Goal: Information Seeking & Learning: Learn about a topic

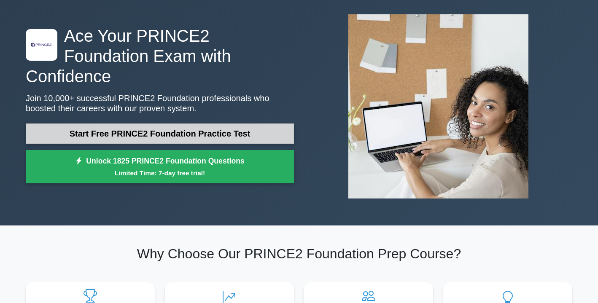
scroll to position [28, 0]
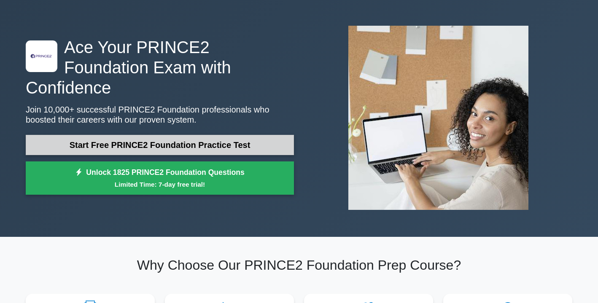
click at [262, 135] on link "Start Free PRINCE2 Foundation Practice Test" at bounding box center [160, 145] width 268 height 20
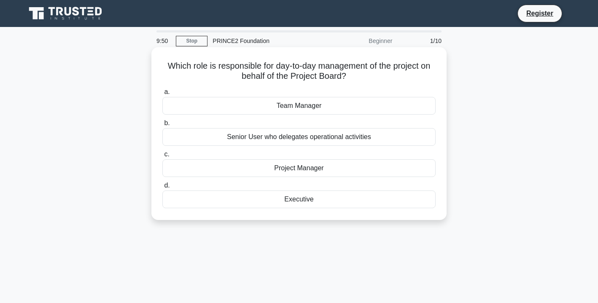
click at [293, 161] on div "Project Manager" at bounding box center [298, 169] width 273 height 18
click at [162, 157] on input "c. Project Manager" at bounding box center [162, 154] width 0 height 5
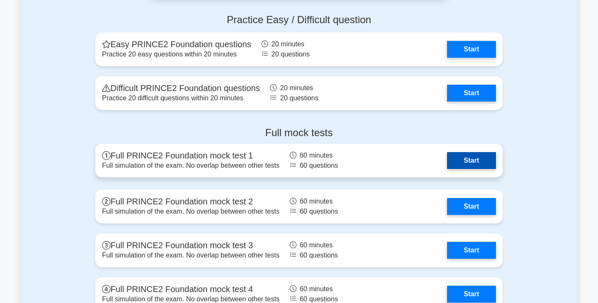
scroll to position [1107, 0]
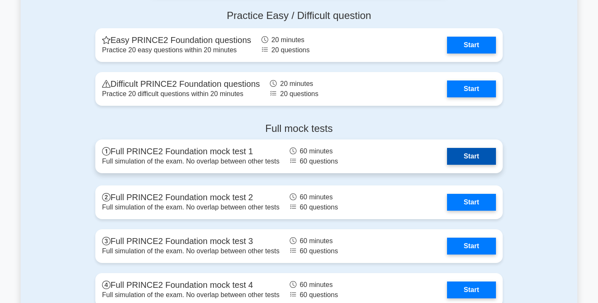
click at [468, 162] on link "Start" at bounding box center [471, 156] width 49 height 17
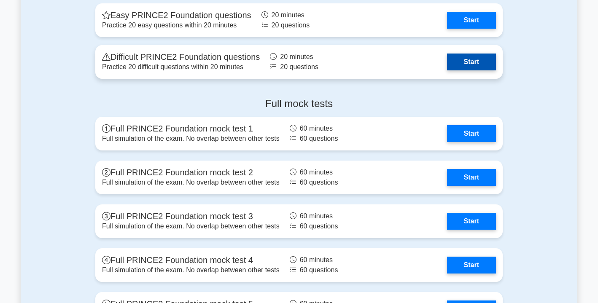
scroll to position [1138, 0]
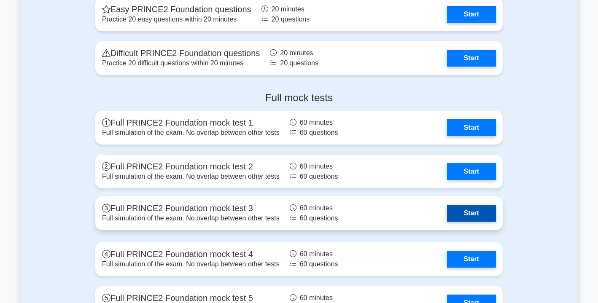
click at [460, 211] on link "Start" at bounding box center [471, 213] width 49 height 17
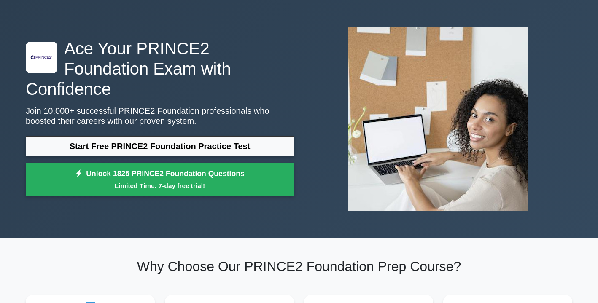
scroll to position [0, 0]
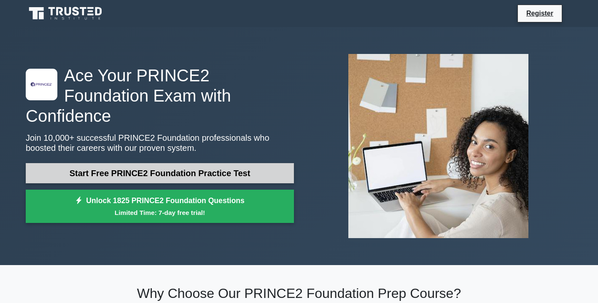
click at [172, 168] on link "Start Free PRINCE2 Foundation Practice Test" at bounding box center [160, 173] width 268 height 20
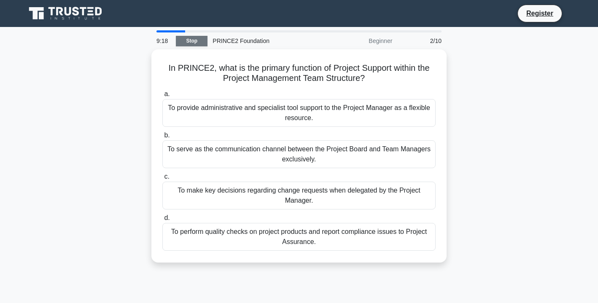
click at [202, 43] on link "Stop" at bounding box center [192, 41] width 32 height 11
click at [182, 38] on link "Stop" at bounding box center [192, 41] width 32 height 11
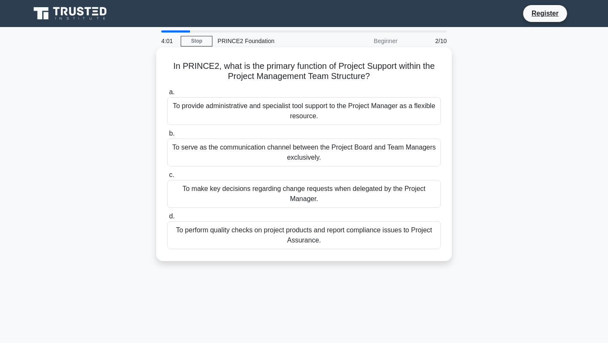
click at [300, 108] on div "To provide administrative and specialist tool support to the Project Manager as…" at bounding box center [303, 111] width 273 height 28
click at [167, 95] on input "a. To provide administrative and specialist tool support to the Project Manager…" at bounding box center [167, 91] width 0 height 5
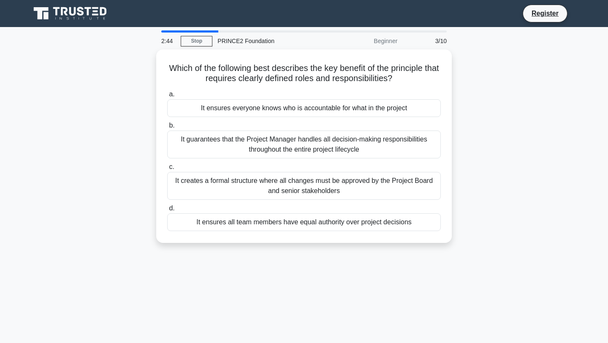
drag, startPoint x: 457, startPoint y: 103, endPoint x: 495, endPoint y: 107, distance: 37.8
click at [495, 107] on div "Which of the following best describes the key benefit of the principle that req…" at bounding box center [303, 150] width 557 height 203
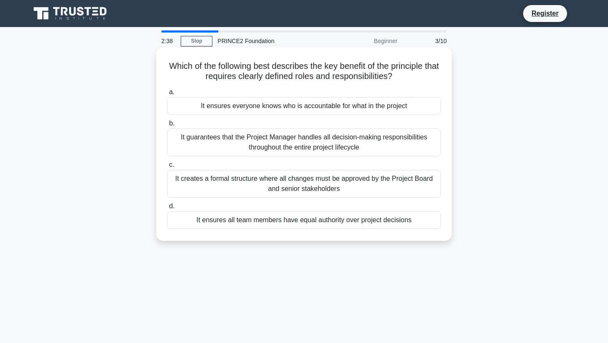
drag, startPoint x: 169, startPoint y: 67, endPoint x: 416, endPoint y: 73, distance: 247.0
click at [416, 73] on h5 "Which of the following best describes the key benefit of the principle that req…" at bounding box center [303, 71] width 275 height 21
drag, startPoint x: 171, startPoint y: 68, endPoint x: 407, endPoint y: 81, distance: 237.1
click at [407, 81] on h5 "Which of the following best describes the key benefit of the principle that req…" at bounding box center [303, 71] width 275 height 21
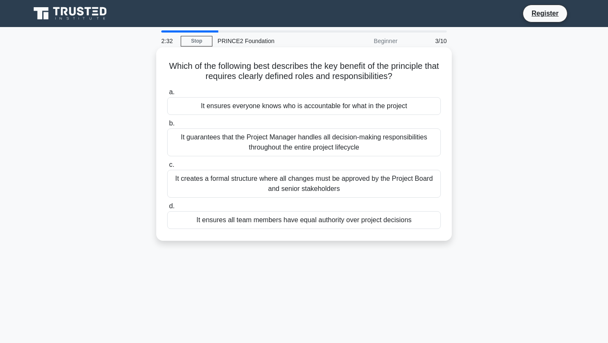
click at [407, 81] on h5 "Which of the following best describes the key benefit of the principle that req…" at bounding box center [303, 71] width 275 height 21
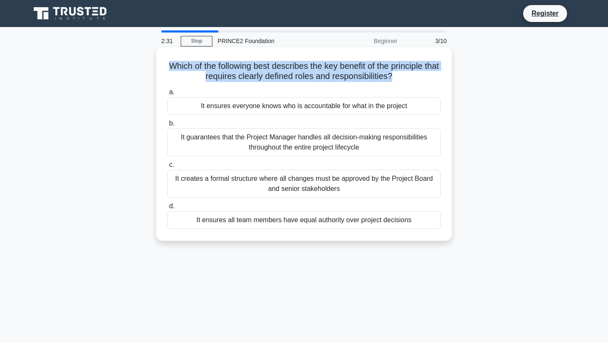
click at [407, 81] on h5 "Which of the following best describes the key benefit of the principle that req…" at bounding box center [303, 71] width 275 height 21
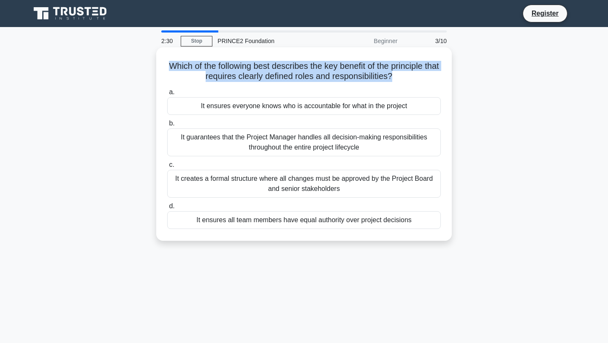
click at [407, 81] on h5 "Which of the following best describes the key benefit of the principle that req…" at bounding box center [303, 71] width 275 height 21
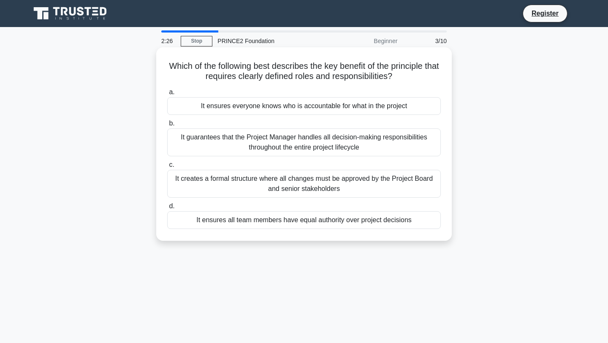
click at [269, 122] on label "b. It guarantees that the Project Manager handles all decision-making responsib…" at bounding box center [303, 137] width 273 height 38
click at [167, 122] on input "b. It guarantees that the Project Manager handles all decision-making responsib…" at bounding box center [167, 123] width 0 height 5
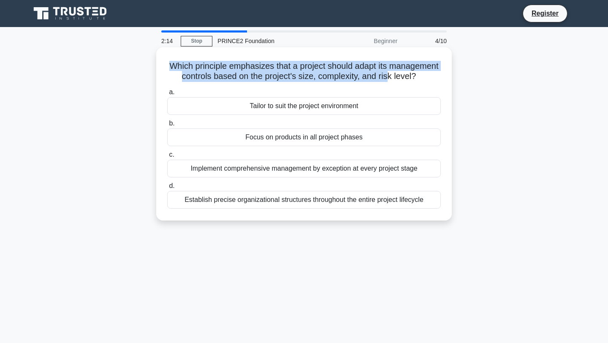
drag, startPoint x: 172, startPoint y: 69, endPoint x: 401, endPoint y: 76, distance: 229.3
click at [401, 76] on h5 "Which principle emphasizes that a project should adapt its management controls …" at bounding box center [303, 71] width 275 height 21
drag, startPoint x: 416, startPoint y: 76, endPoint x: 192, endPoint y: 75, distance: 224.1
click at [192, 75] on h5 "Which principle emphasizes that a project should adapt its management controls …" at bounding box center [303, 71] width 275 height 21
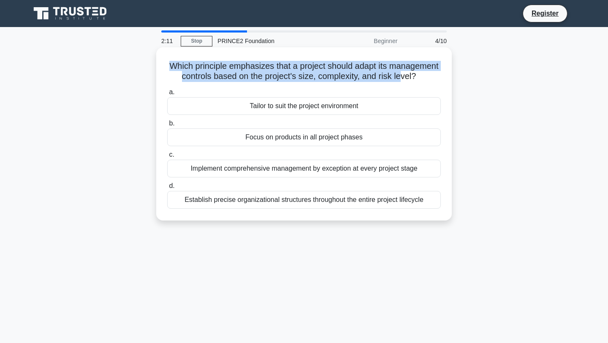
click at [192, 75] on h5 "Which principle emphasizes that a project should adapt its management controls …" at bounding box center [303, 71] width 275 height 21
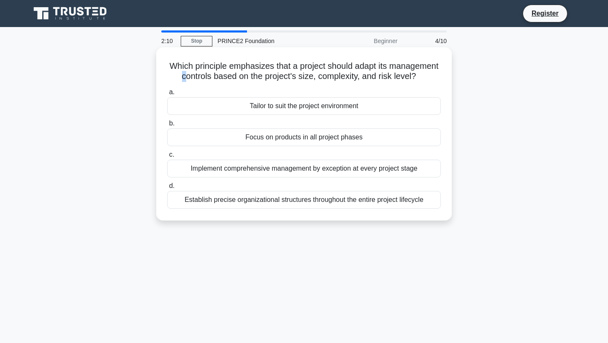
click at [181, 74] on h5 "Which principle emphasizes that a project should adapt its management controls …" at bounding box center [303, 71] width 275 height 21
click at [160, 68] on div "Which principle emphasizes that a project should adapt its management controls …" at bounding box center [304, 134] width 289 height 166
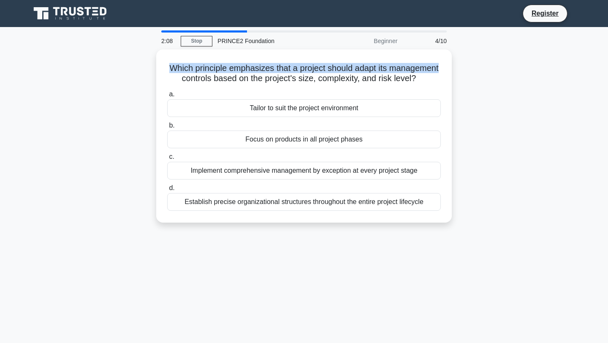
drag, startPoint x: 169, startPoint y: 67, endPoint x: 466, endPoint y: 72, distance: 296.7
click at [466, 72] on div "Which principle emphasizes that a project should adapt its management controls …" at bounding box center [303, 140] width 557 height 183
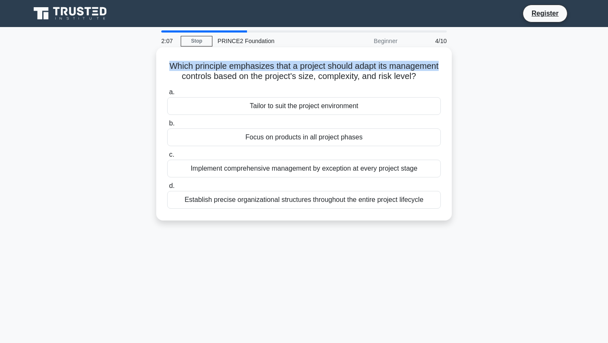
click at [447, 72] on div "Which principle emphasizes that a project should adapt its management controls …" at bounding box center [304, 134] width 289 height 166
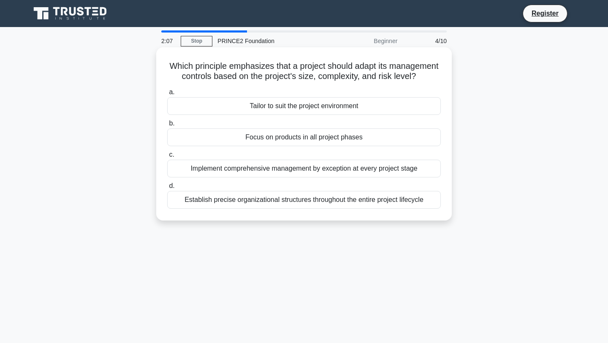
click at [447, 72] on div "Which principle emphasizes that a project should adapt its management controls …" at bounding box center [304, 134] width 289 height 166
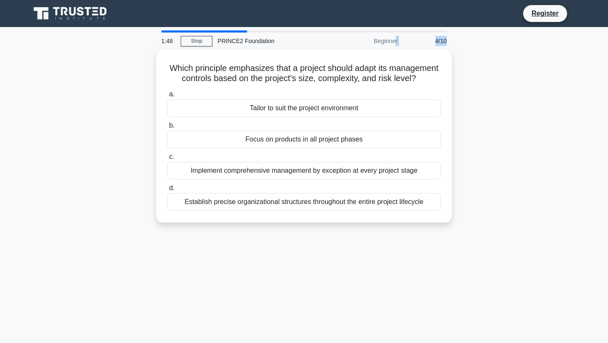
drag, startPoint x: 374, startPoint y: 43, endPoint x: 460, endPoint y: 41, distance: 86.5
click at [460, 41] on div "1:48 Stop PRINCE2 Foundation Beginner 4/10 Which principle emphasizes that a pr…" at bounding box center [303, 241] width 557 height 422
click at [456, 42] on div "1:47 Stop PRINCE2 Foundation Beginner 4/10 Which principle emphasizes that a pr…" at bounding box center [303, 241] width 557 height 422
drag, startPoint x: 456, startPoint y: 42, endPoint x: 394, endPoint y: 39, distance: 62.1
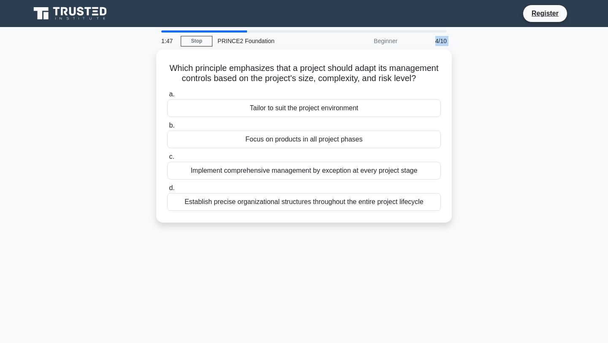
click at [402, 41] on div "1:47 Stop PRINCE2 Foundation Beginner 4/10 Which principle emphasizes that a pr…" at bounding box center [303, 241] width 557 height 422
drag, startPoint x: 376, startPoint y: 41, endPoint x: 476, endPoint y: 45, distance: 99.7
click at [476, 45] on div "1:44 Stop PRINCE2 Foundation Beginner 4/10 Which principle emphasizes that a pr…" at bounding box center [303, 241] width 557 height 422
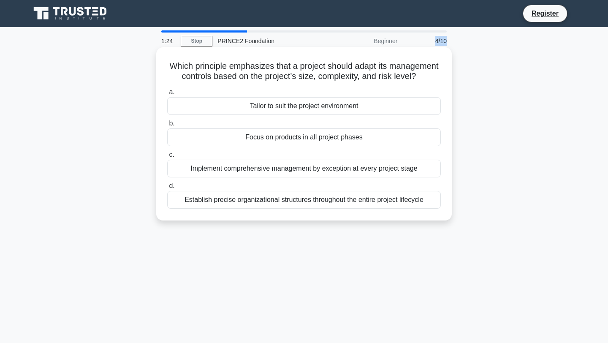
drag, startPoint x: 421, startPoint y: 76, endPoint x: 197, endPoint y: 58, distance: 224.4
click at [197, 58] on div "Which principle emphasizes that a project should adapt its management controls …" at bounding box center [304, 134] width 289 height 166
click at [201, 63] on h5 "Which principle emphasizes that a project should adapt its management controls …" at bounding box center [303, 71] width 275 height 21
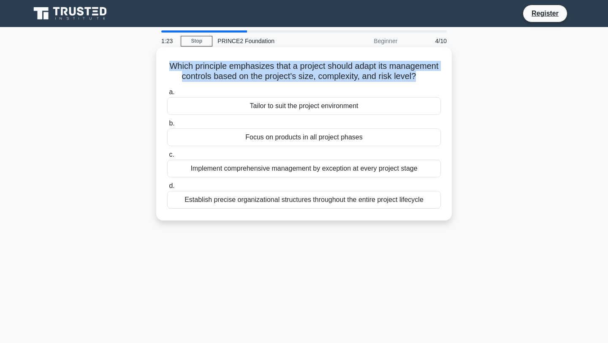
click at [201, 63] on h5 "Which principle emphasizes that a project should adapt its management controls …" at bounding box center [303, 71] width 275 height 21
click at [200, 63] on h5 "Which principle emphasizes that a project should adapt its management controls …" at bounding box center [303, 71] width 275 height 21
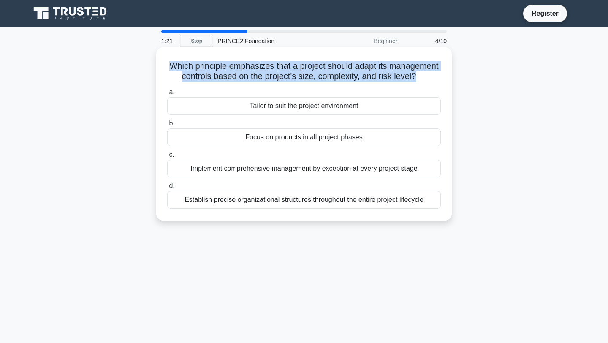
click at [200, 63] on h5 "Which principle emphasizes that a project should adapt its management controls …" at bounding box center [303, 71] width 275 height 21
click at [171, 85] on div "a. Tailor to suit the project environment b. Focus on products in all project p…" at bounding box center [304, 147] width 284 height 125
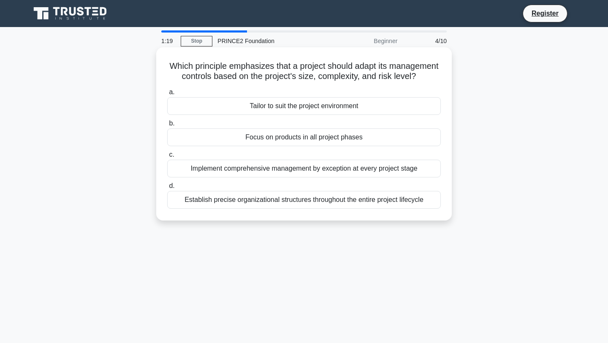
click at [210, 69] on h5 "Which principle emphasizes that a project should adapt its management controls …" at bounding box center [303, 71] width 275 height 21
click at [221, 72] on h5 "Which principle emphasizes that a project should adapt its management controls …" at bounding box center [303, 71] width 275 height 21
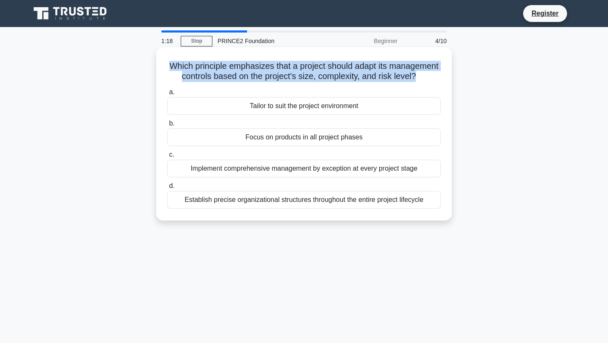
click at [221, 72] on h5 "Which principle emphasizes that a project should adapt its management controls …" at bounding box center [303, 71] width 275 height 21
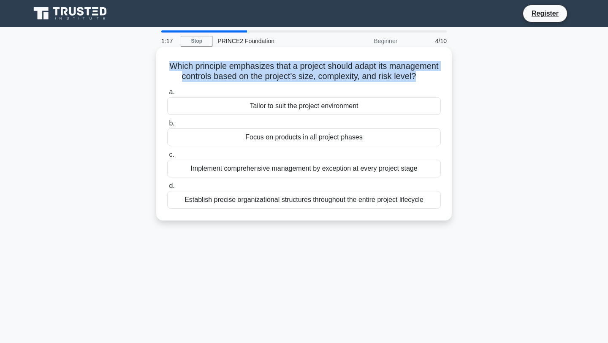
click at [221, 72] on h5 "Which principle emphasizes that a project should adapt its management controls …" at bounding box center [303, 71] width 275 height 21
click at [449, 77] on div "Which principle emphasizes that a project should adapt its management controls …" at bounding box center [303, 133] width 295 height 173
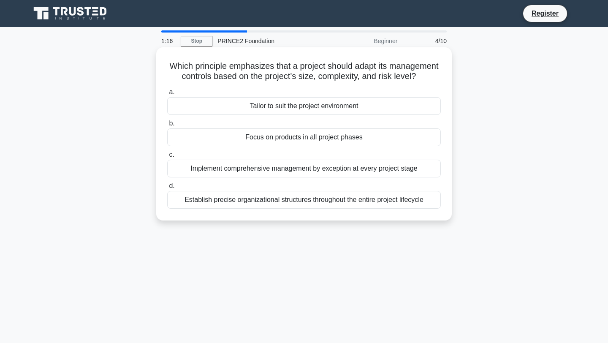
click at [449, 77] on div "Which principle emphasizes that a project should adapt its management controls …" at bounding box center [303, 133] width 295 height 173
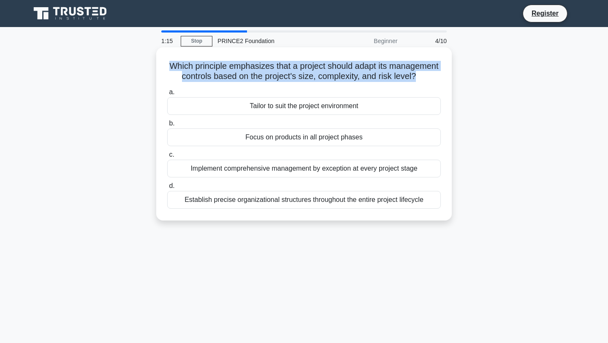
click at [449, 77] on div "Which principle emphasizes that a project should adapt its management controls …" at bounding box center [303, 133] width 295 height 173
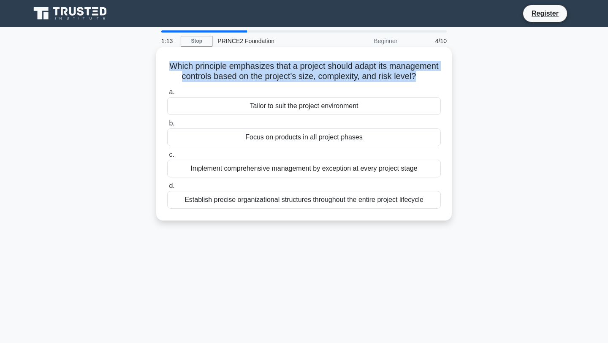
click at [449, 77] on div "Which principle emphasizes that a project should adapt its management controls …" at bounding box center [303, 133] width 295 height 173
click at [415, 77] on h5 "Which principle emphasizes that a project should adapt its management controls …" at bounding box center [303, 71] width 275 height 21
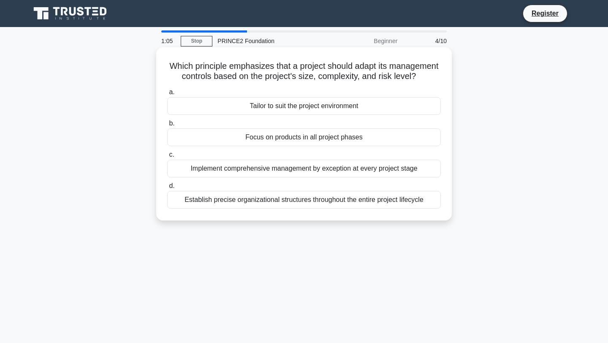
click at [347, 112] on div "Tailor to suit the project environment" at bounding box center [303, 106] width 273 height 18
click at [167, 95] on input "a. Tailor to suit the project environment" at bounding box center [167, 91] width 0 height 5
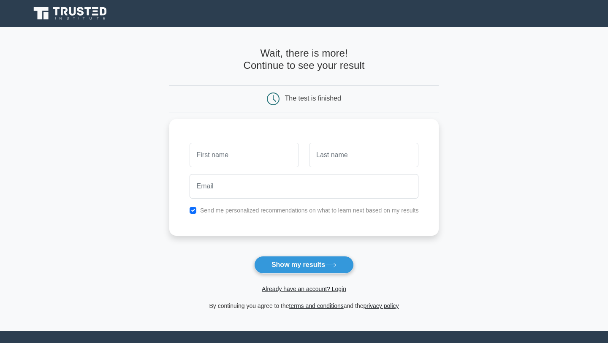
click at [316, 274] on div "Already have an account? Login" at bounding box center [304, 283] width 270 height 20
click at [322, 271] on button "Show my results" at bounding box center [304, 265] width 100 height 18
